Goal: Complete application form

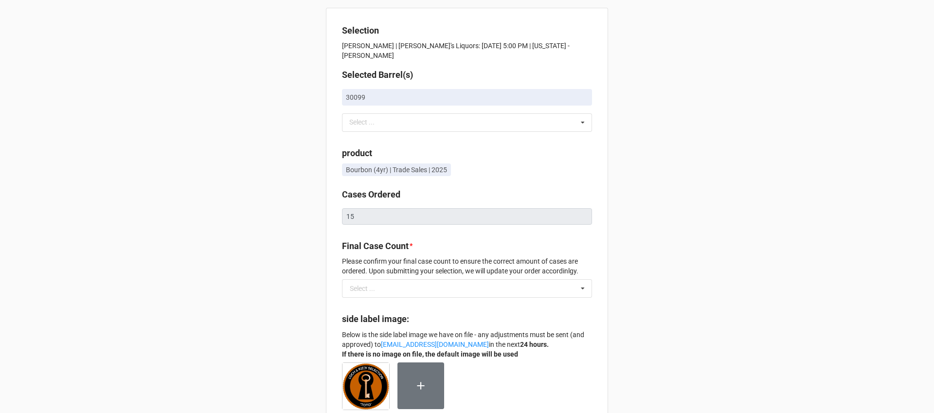
click at [822, 174] on div "Selection Ryan Maloney | Julio's Liquors: 09/25/25 @ 5:00 PM | Massachusetts - …" at bounding box center [467, 404] width 934 height 809
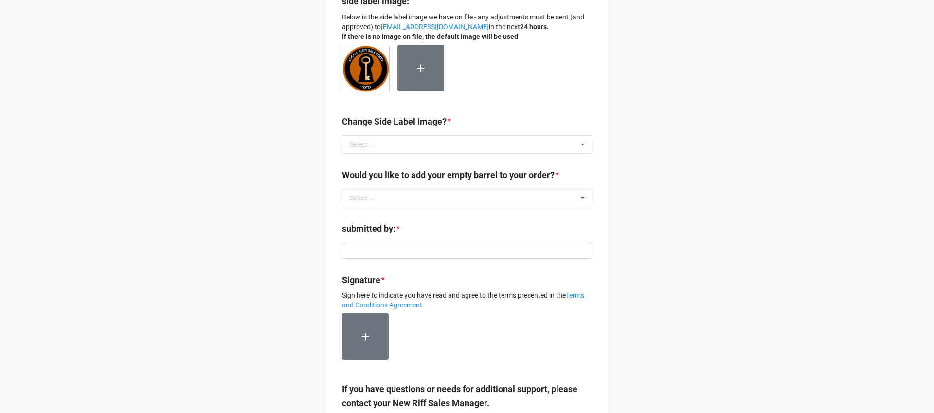
scroll to position [339, 0]
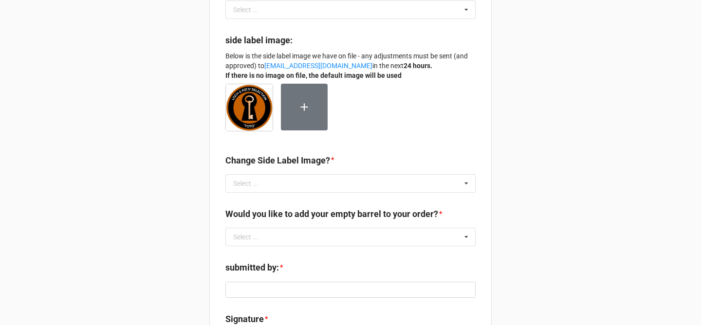
scroll to position [281, 0]
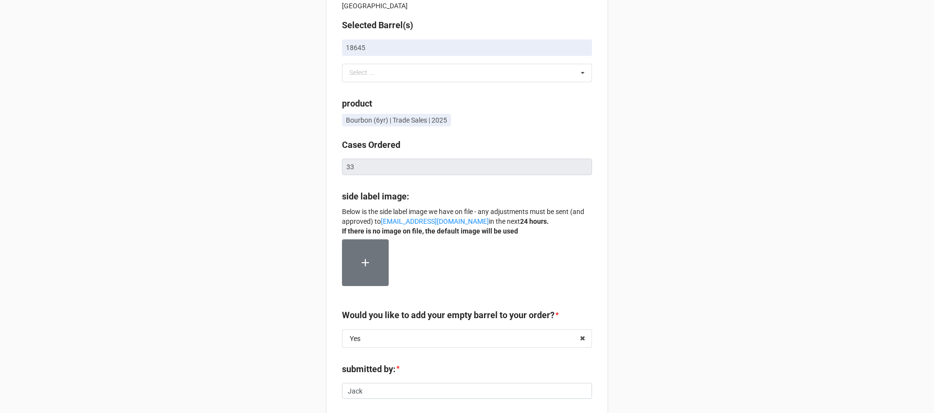
scroll to position [47, 0]
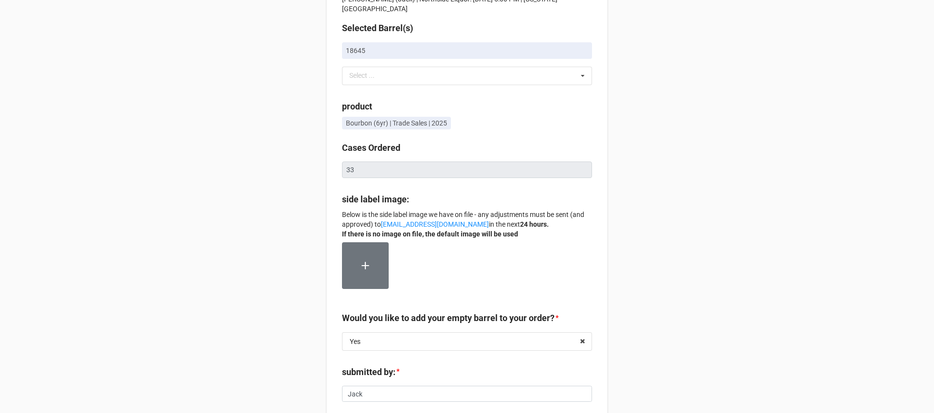
click at [835, 189] on div "Selection Gurinder Shahi (Jack) | Northside Liquor: 10/06/25 @ 5:00 PM | Michig…" at bounding box center [467, 294] width 934 height 682
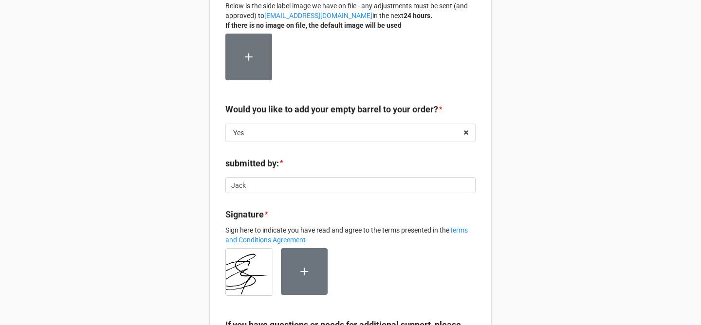
scroll to position [259, 0]
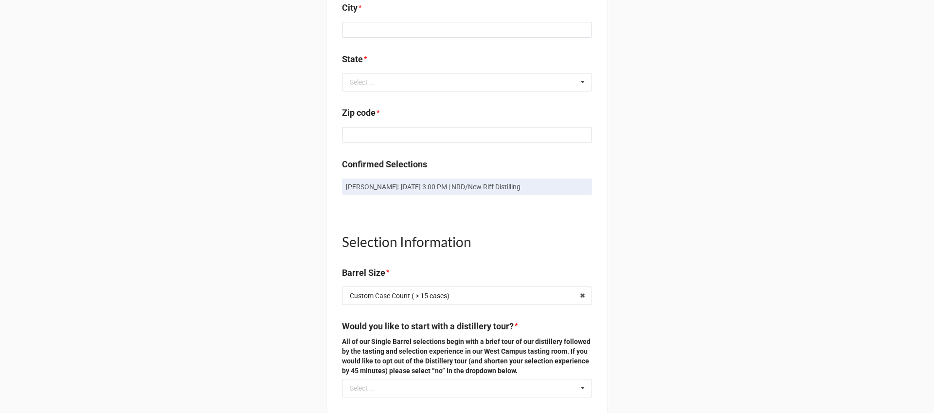
scroll to position [494, 0]
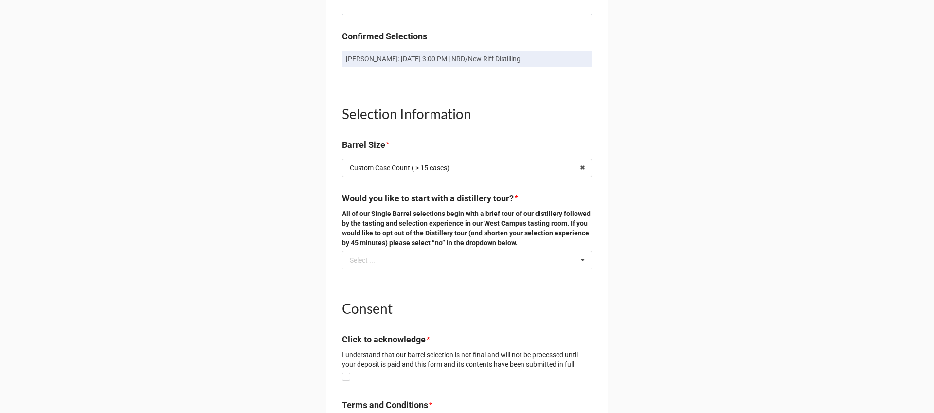
scroll to position [454, 0]
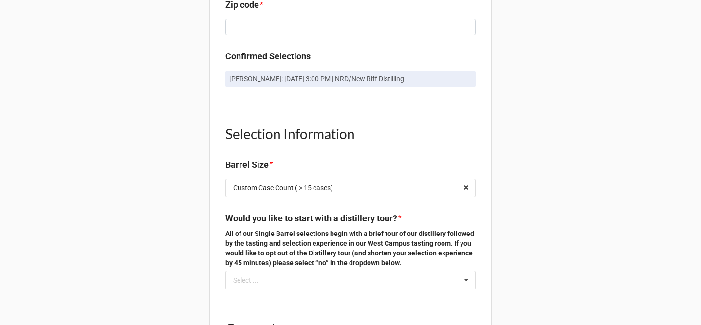
scroll to position [596, 0]
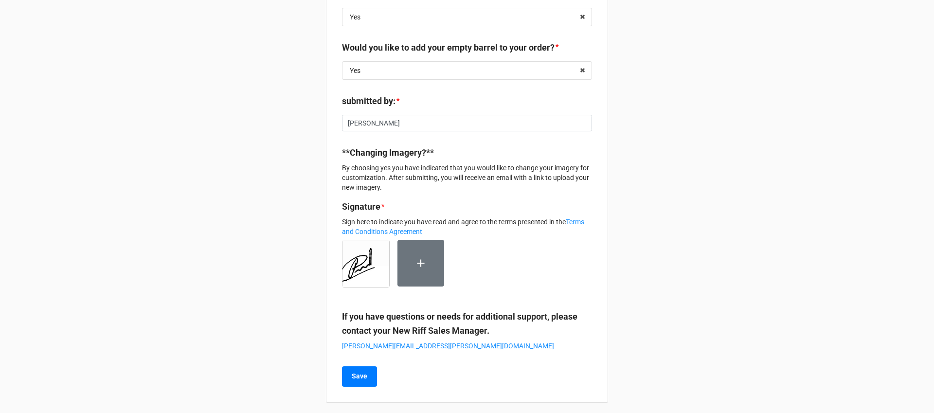
scroll to position [378, 0]
